Goal: Information Seeking & Learning: Learn about a topic

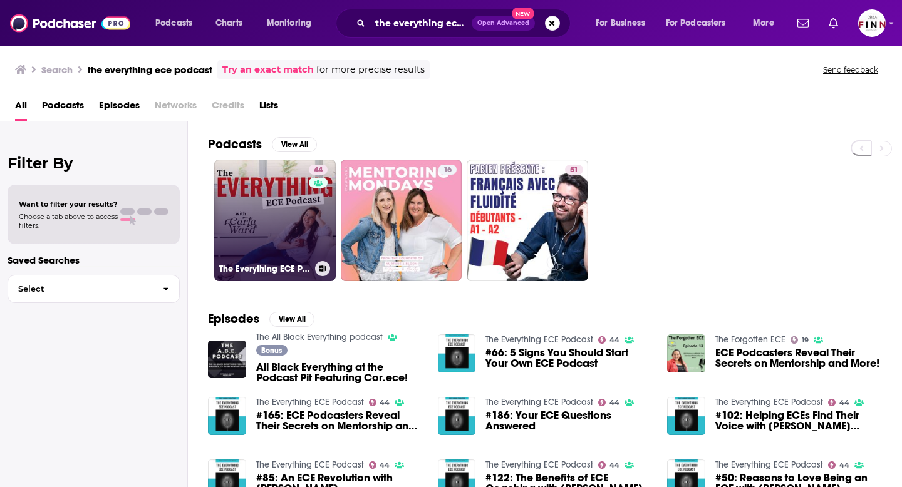
click at [283, 223] on link "44 The Everything ECE Podcast" at bounding box center [274, 220] width 121 height 121
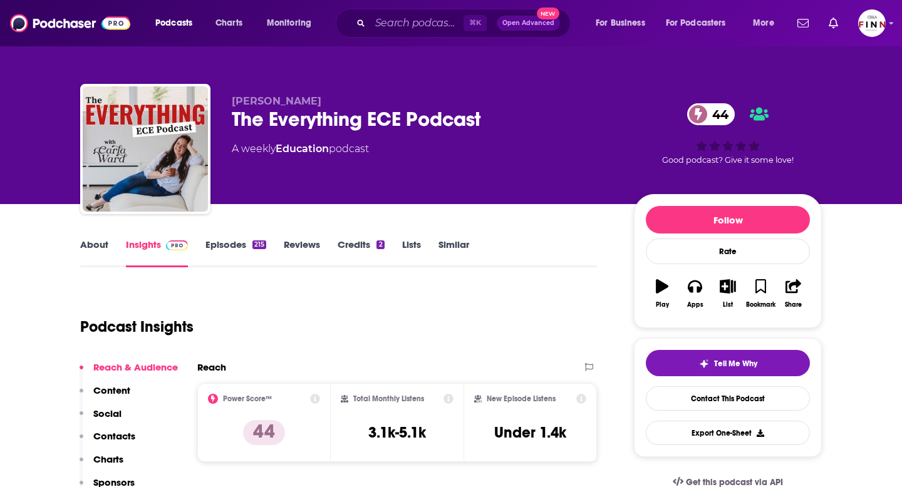
click at [98, 245] on link "About" at bounding box center [94, 253] width 28 height 29
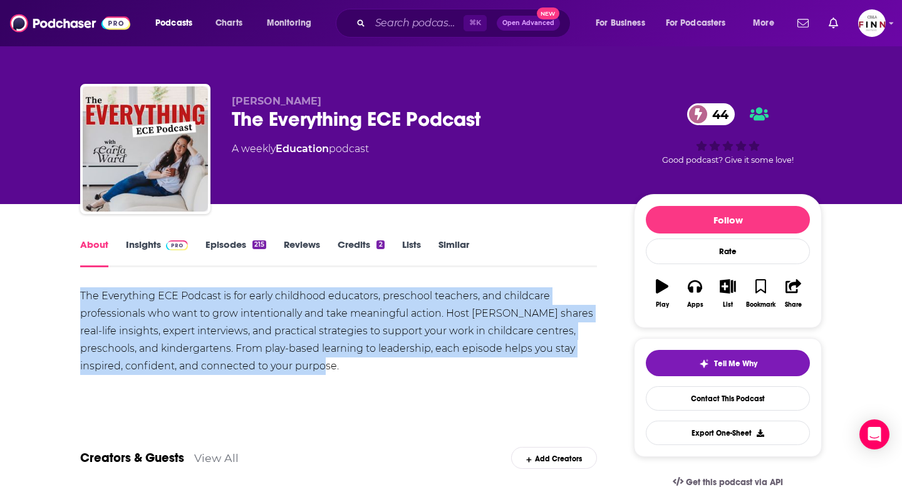
drag, startPoint x: 344, startPoint y: 368, endPoint x: 72, endPoint y: 302, distance: 280.1
copy div "The Everything ECE Podcast is for early childhood educators, preschool teachers…"
